Goal: Browse casually

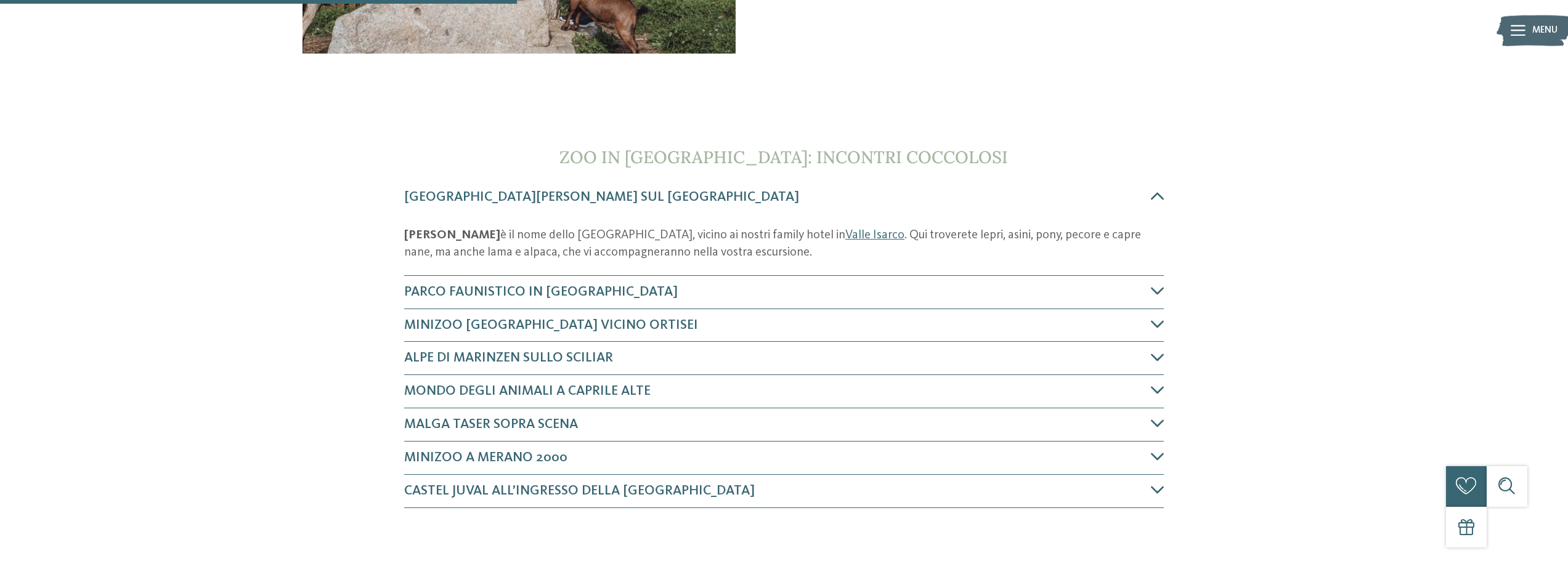
scroll to position [431, 0]
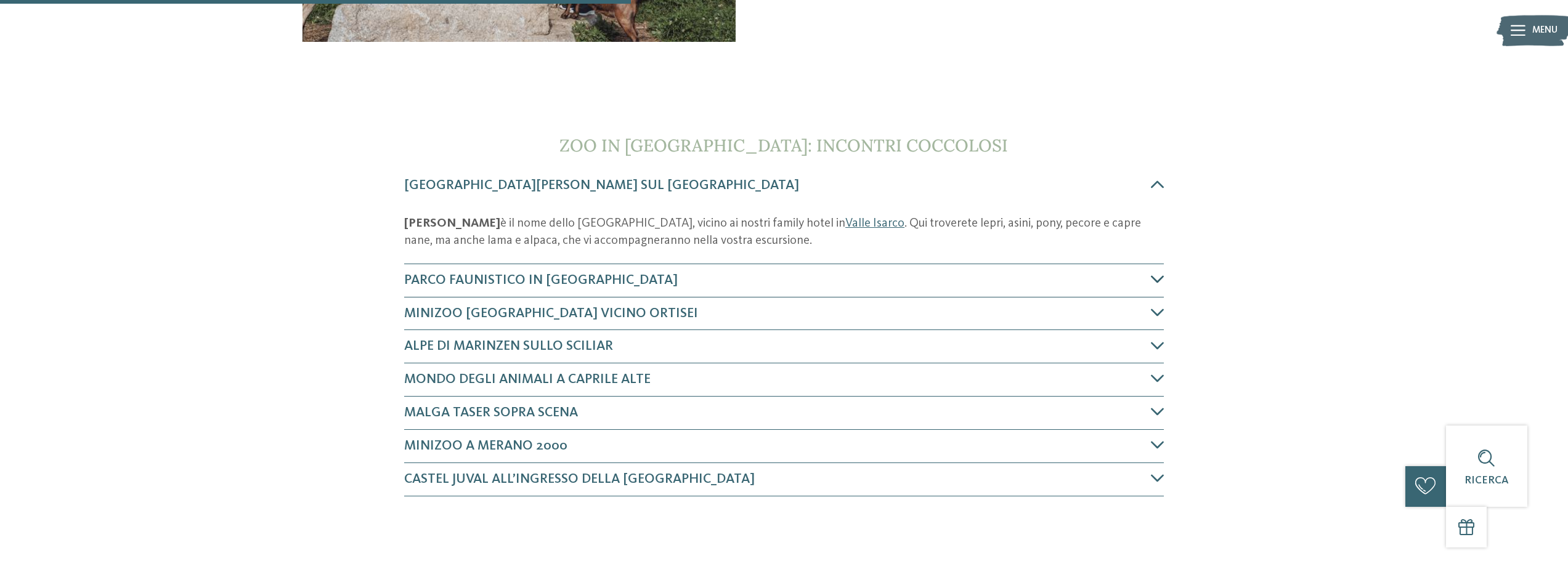
click at [1161, 282] on icon at bounding box center [1157, 279] width 13 height 13
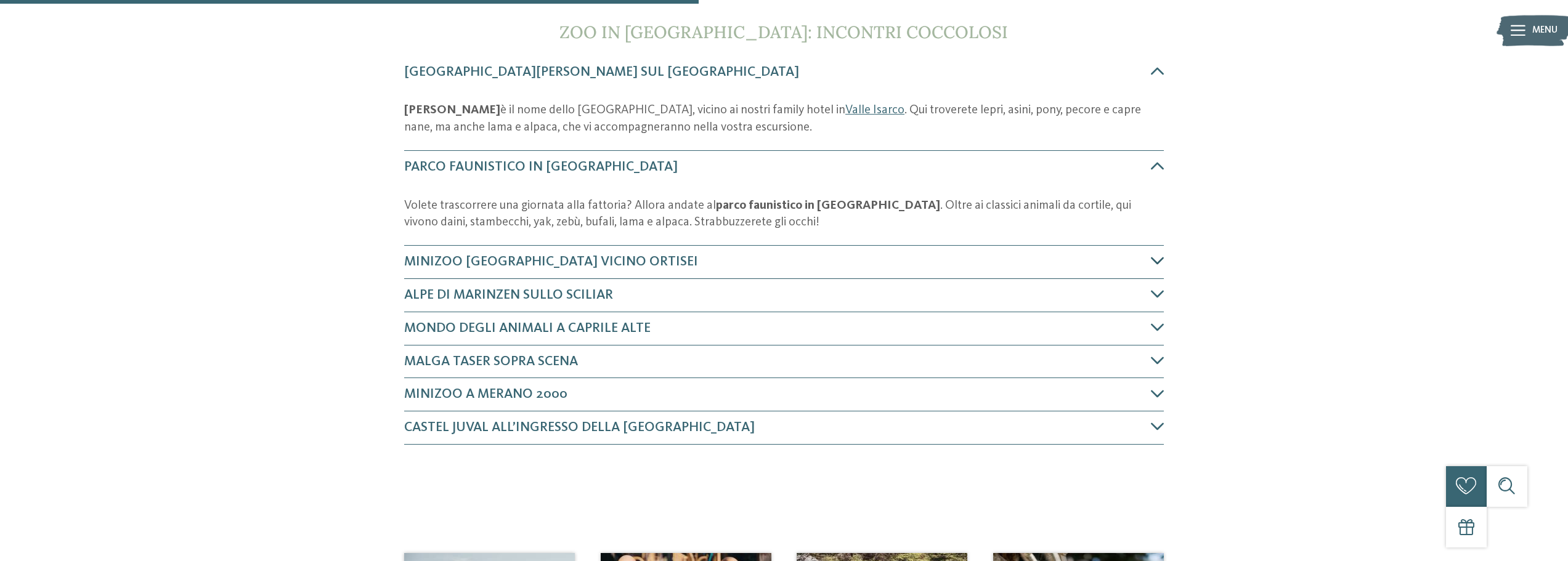
scroll to position [566, 0]
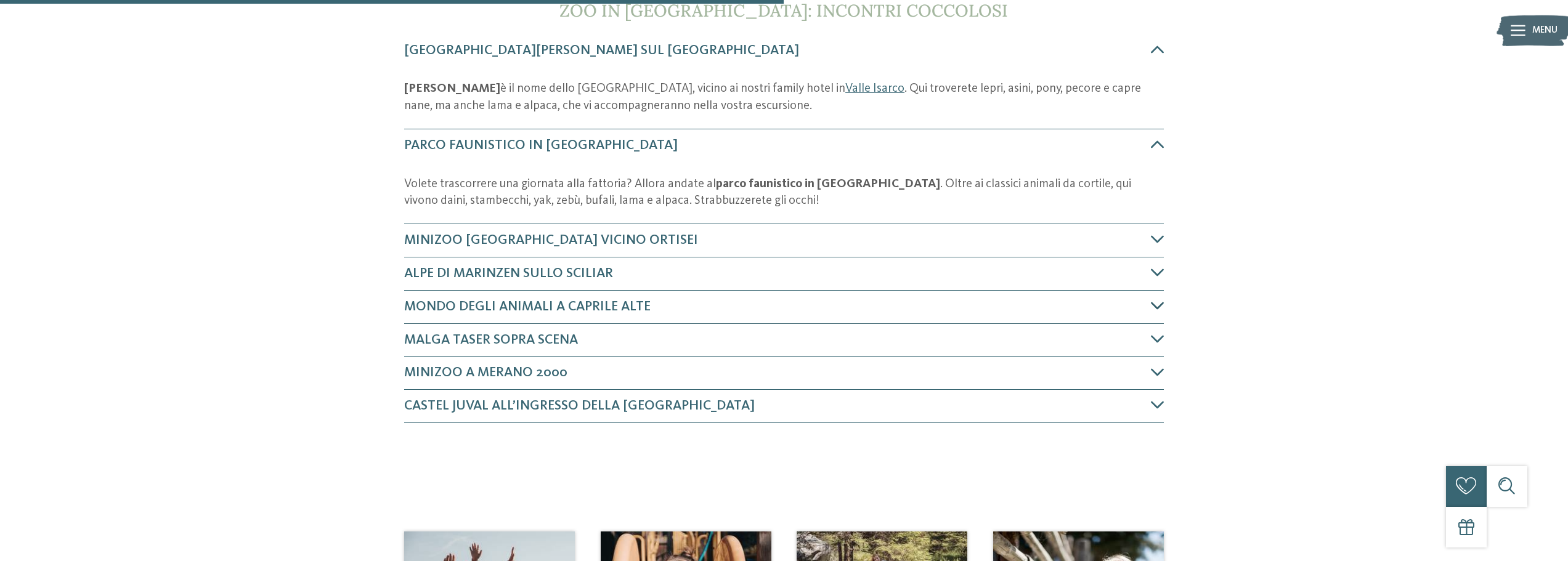
click at [1163, 312] on icon at bounding box center [1157, 305] width 13 height 13
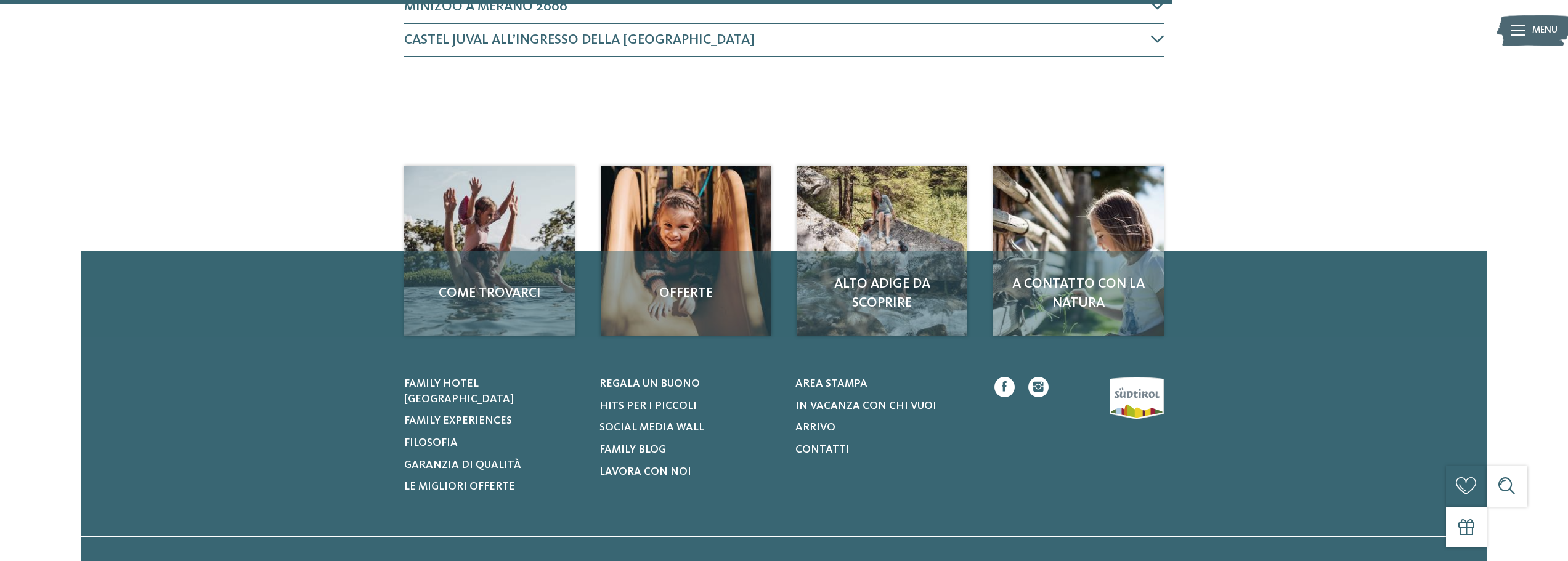
scroll to position [1036, 0]
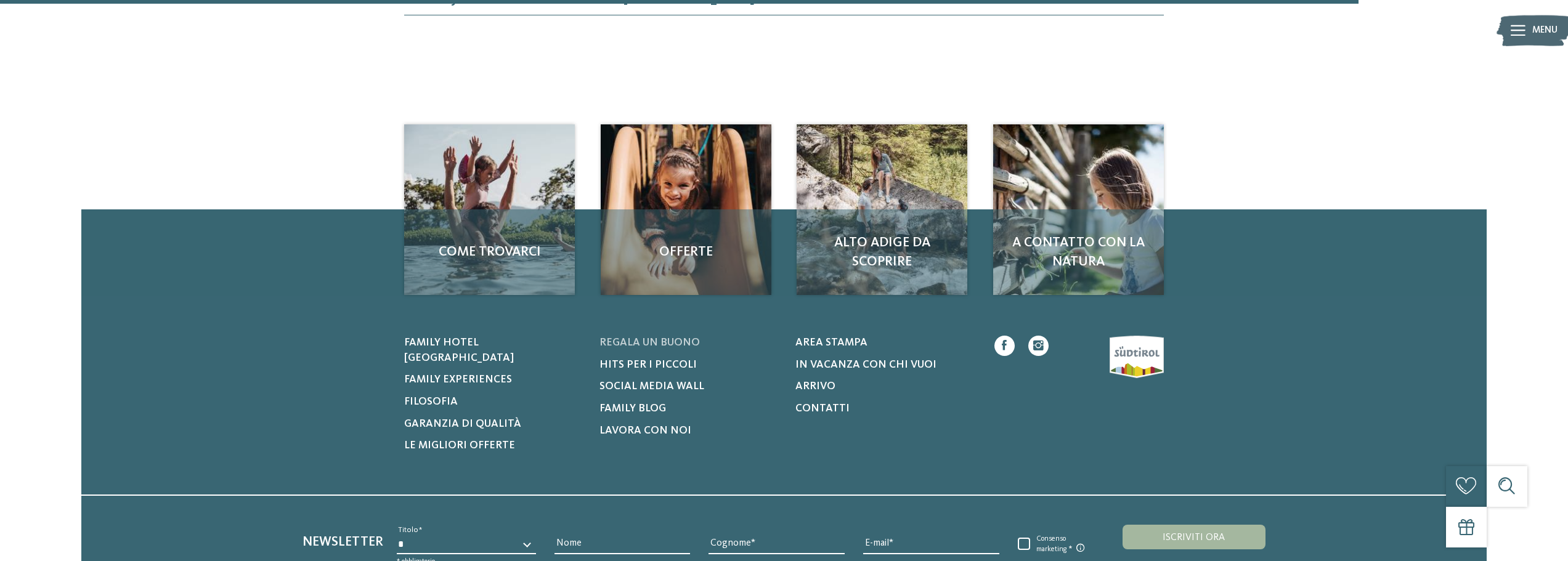
click at [642, 338] on span "Regala un buono" at bounding box center [650, 343] width 100 height 11
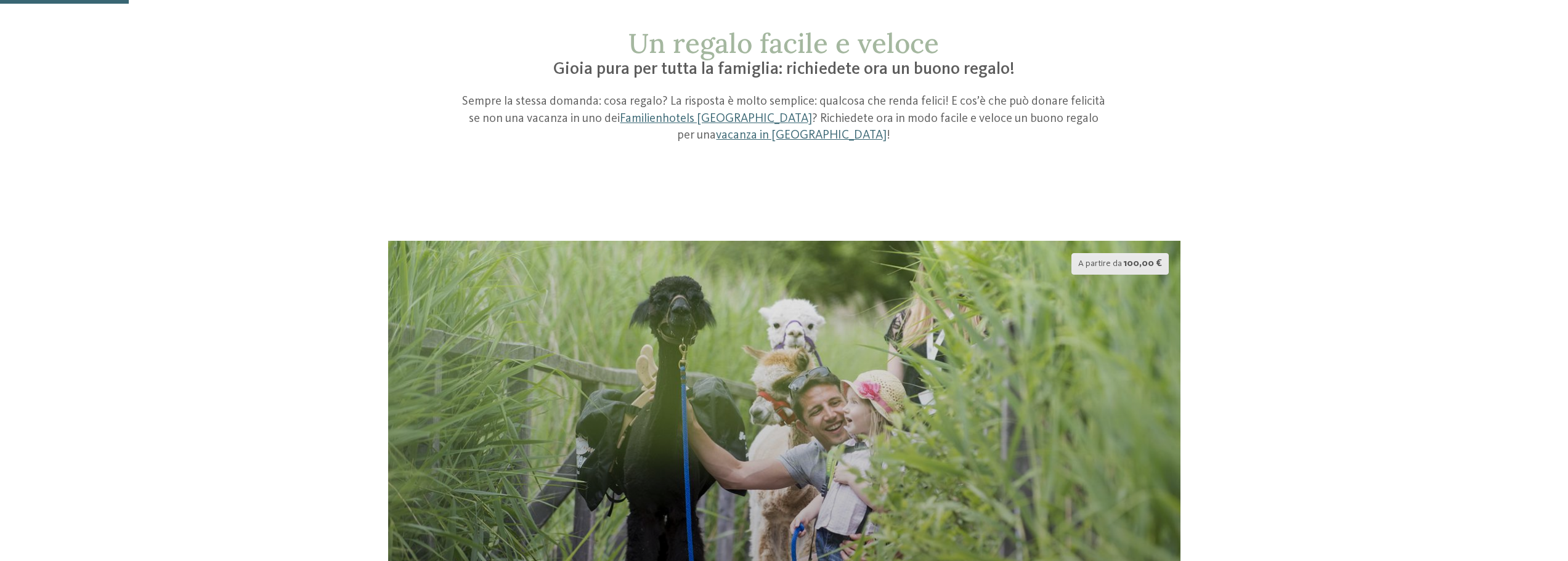
scroll to position [62, 0]
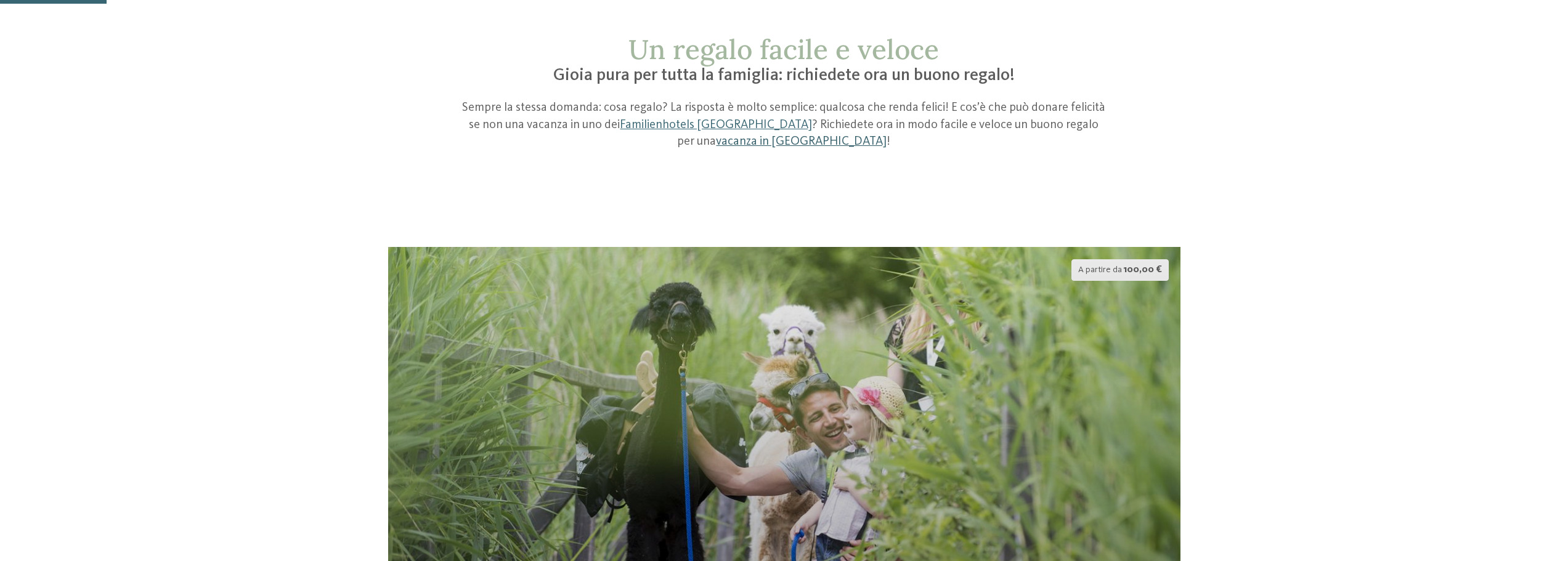
click at [886, 136] on link "vacanza in Alto Adige" at bounding box center [801, 142] width 171 height 13
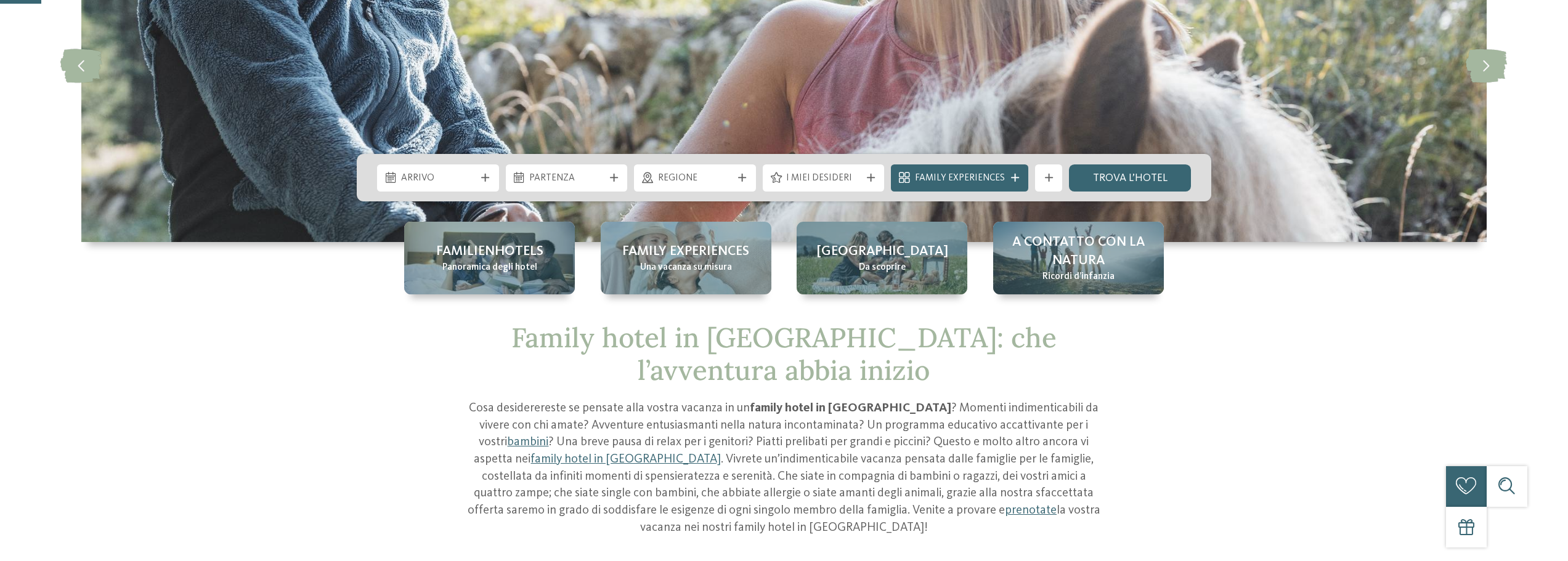
scroll to position [185, 0]
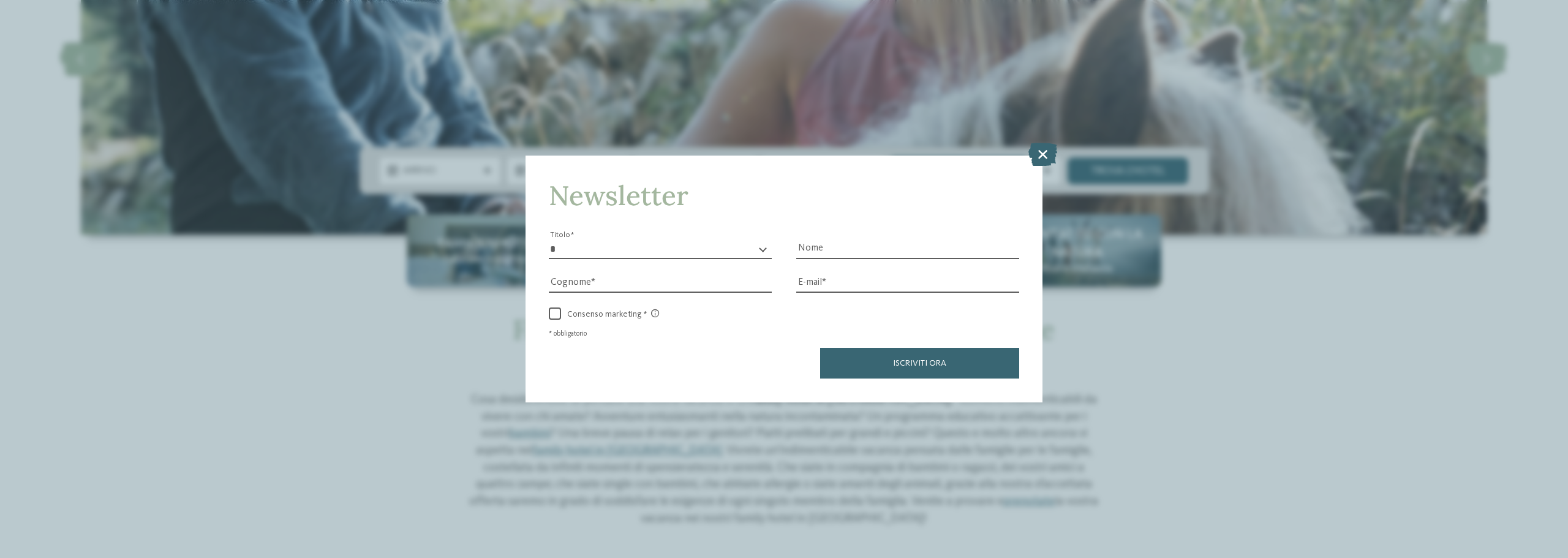
click at [1029, 151] on icon at bounding box center [1042, 154] width 29 height 23
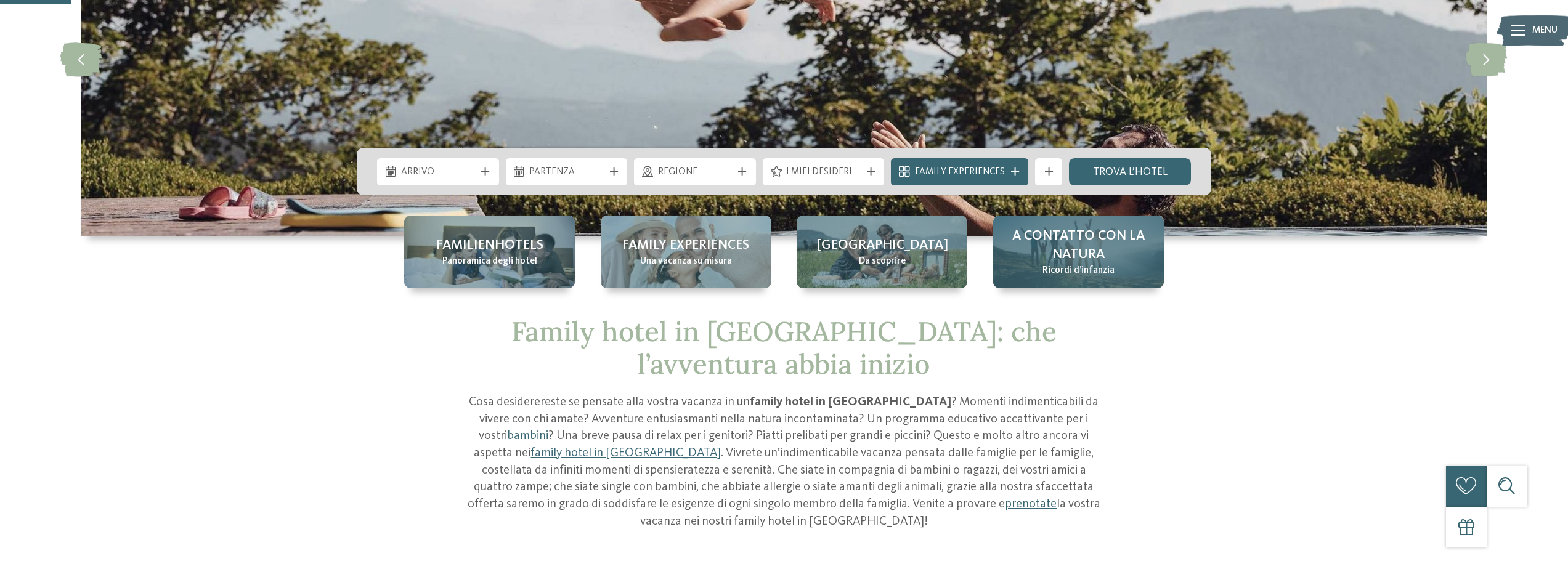
click at [1092, 277] on span "Ricordi d’infanzia" at bounding box center [1078, 270] width 72 height 13
